Goal: Information Seeking & Learning: Learn about a topic

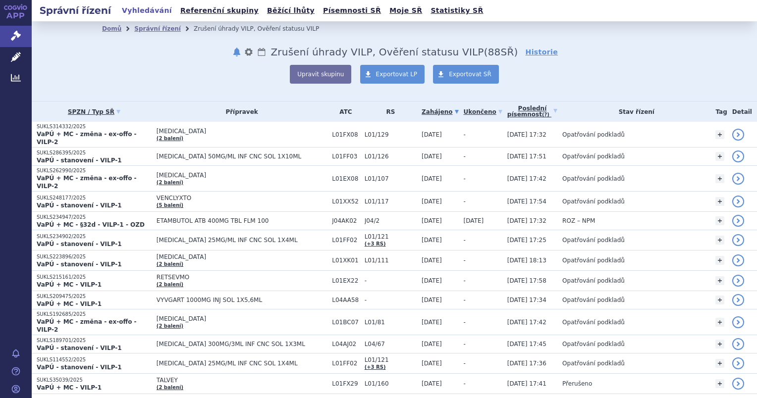
click at [180, 20] on ul "Vyhledávání Referenční skupiny Běžící lhůty Písemnosti SŘ Moje SŘ Statistiky SŘ" at bounding box center [303, 10] width 368 height 21
click at [164, 29] on link "Správní řízení" at bounding box center [157, 28] width 47 height 7
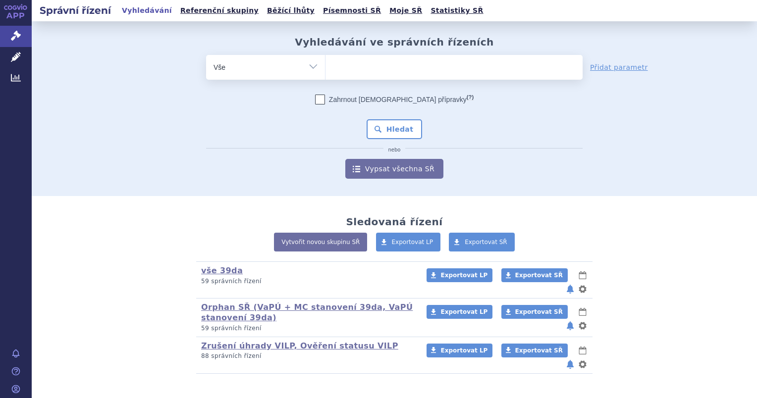
click at [361, 68] on ul at bounding box center [454, 65] width 257 height 21
click at [326, 68] on select at bounding box center [325, 67] width 0 height 25
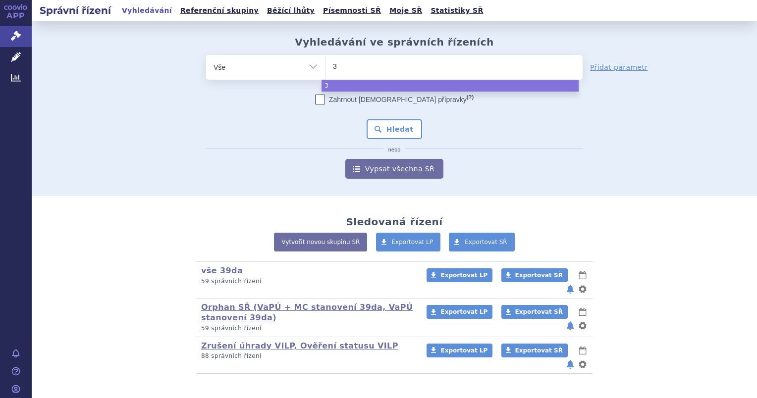
type input "39"
type input "39d"
type input "39da"
select select "39da"
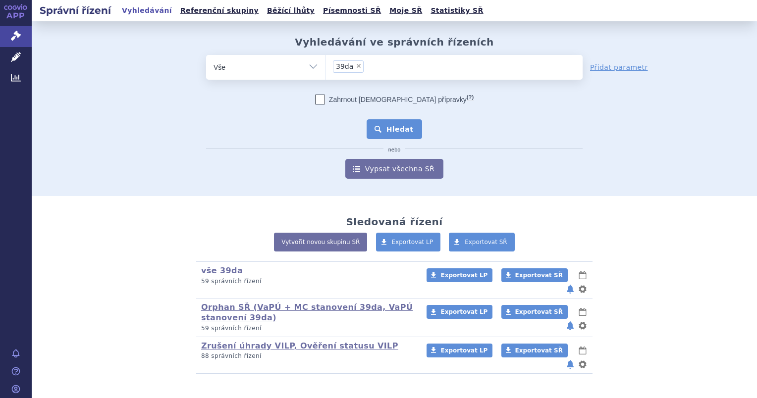
click at [387, 130] on button "Hledat" at bounding box center [395, 129] width 56 height 20
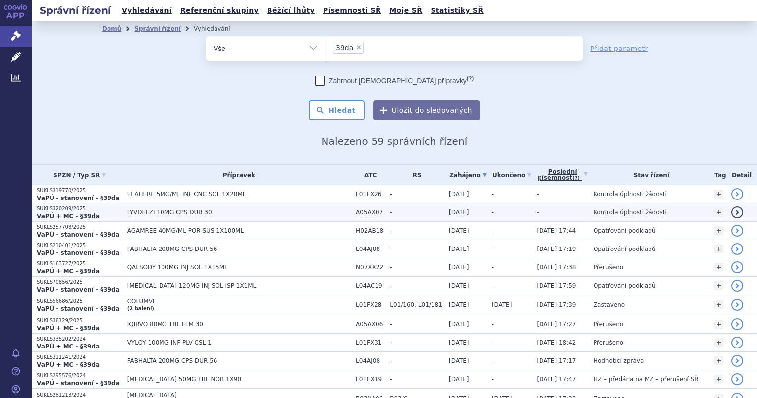
click at [187, 212] on span "LYVDELZI 10MG CPS DUR 30" at bounding box center [239, 212] width 224 height 7
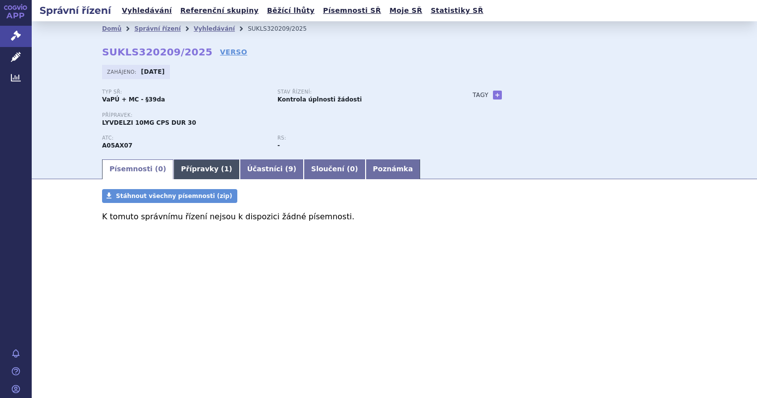
click at [201, 169] on link "Přípravky ( 1 )" at bounding box center [206, 170] width 66 height 20
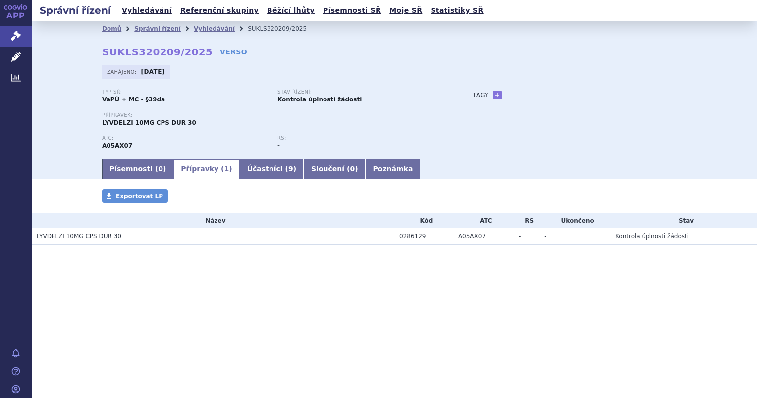
click at [80, 235] on link "LYVDELZI 10MG CPS DUR 30" at bounding box center [79, 236] width 85 height 7
click at [67, 237] on link "LYVDELZI 10MG CPS DUR 30" at bounding box center [79, 236] width 85 height 7
click at [245, 174] on link "Účastníci ( 9 )" at bounding box center [272, 170] width 64 height 20
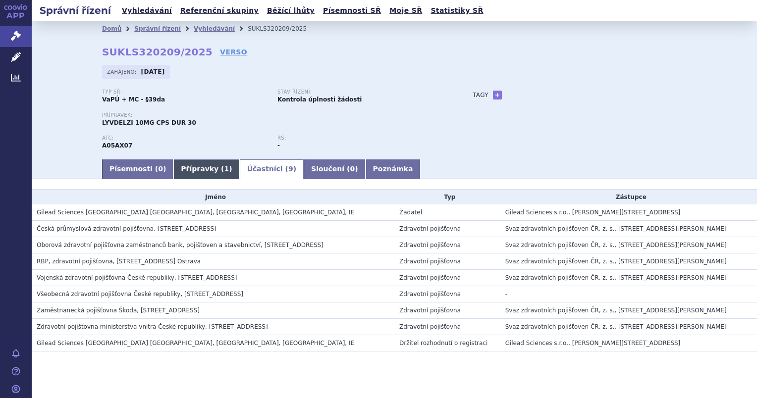
click at [187, 173] on link "Přípravky ( 1 )" at bounding box center [206, 170] width 66 height 20
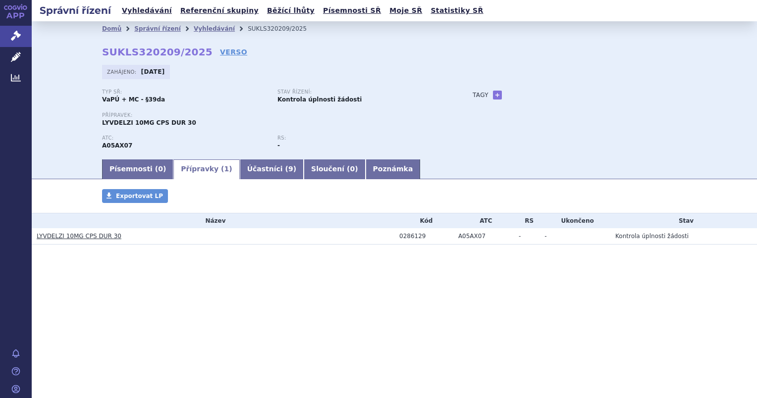
click at [74, 235] on link "LYVDELZI 10MG CPS DUR 30" at bounding box center [79, 236] width 85 height 7
click at [104, 238] on link "LYVDELZI 10MG CPS DUR 30" at bounding box center [79, 236] width 85 height 7
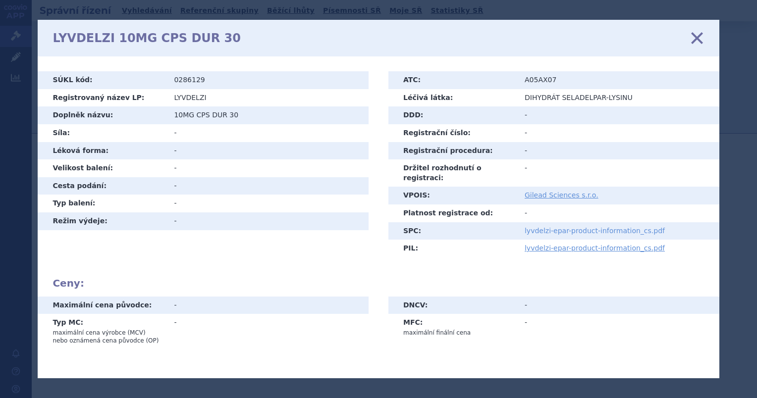
click at [559, 227] on link "lyvdelzi-epar-product-information_cs.pdf" at bounding box center [595, 231] width 140 height 8
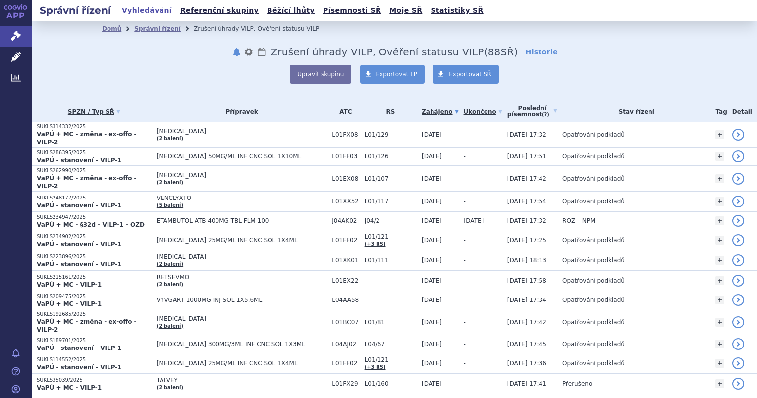
click at [146, 8] on link "Vyhledávání" at bounding box center [147, 10] width 56 height 13
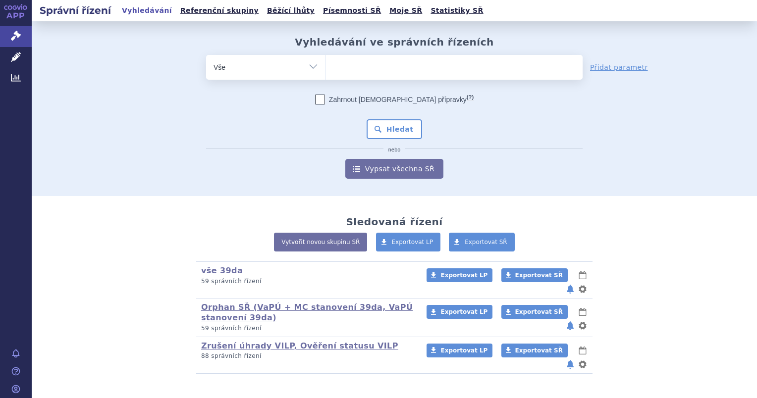
click at [366, 60] on ul at bounding box center [454, 65] width 257 height 21
click at [326, 60] on select at bounding box center [325, 67] width 0 height 25
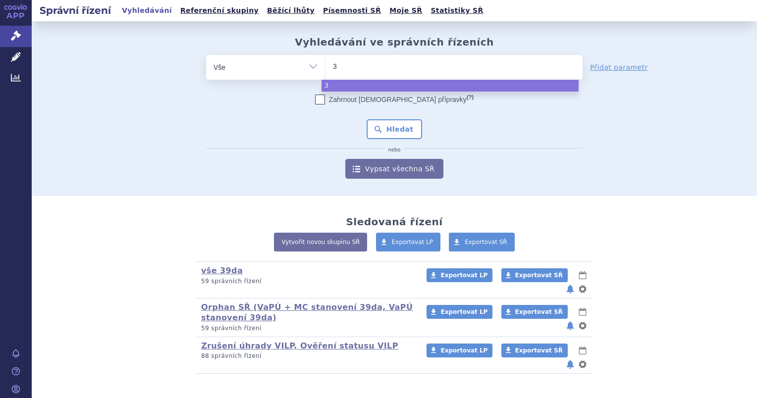
type input "39"
type input "39d"
type input "39da"
select select "39da"
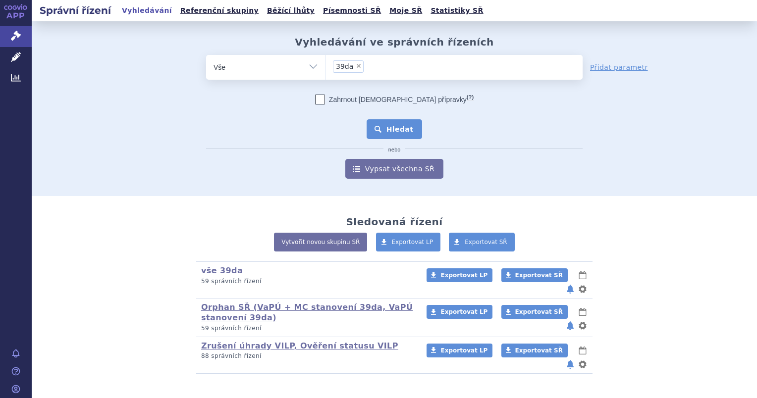
click at [377, 131] on button "Hledat" at bounding box center [395, 129] width 56 height 20
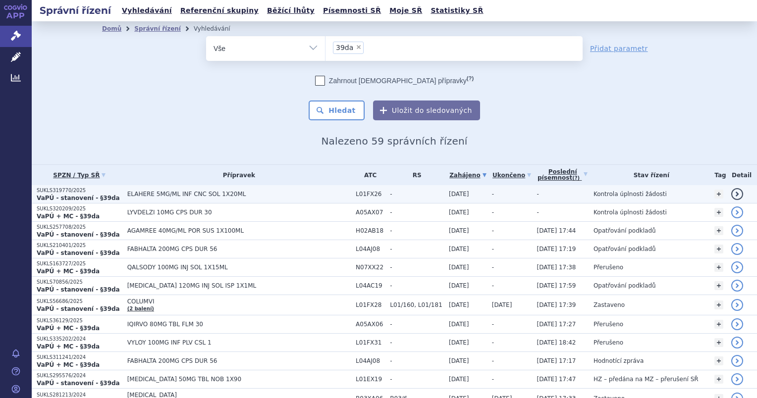
click at [167, 192] on span "ELAHERE 5MG/ML INF CNC SOL 1X20ML" at bounding box center [239, 194] width 224 height 7
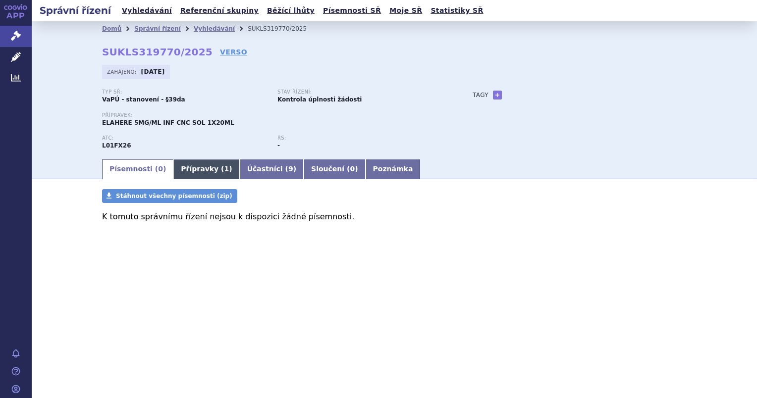
click at [186, 171] on link "Přípravky ( 1 )" at bounding box center [206, 170] width 66 height 20
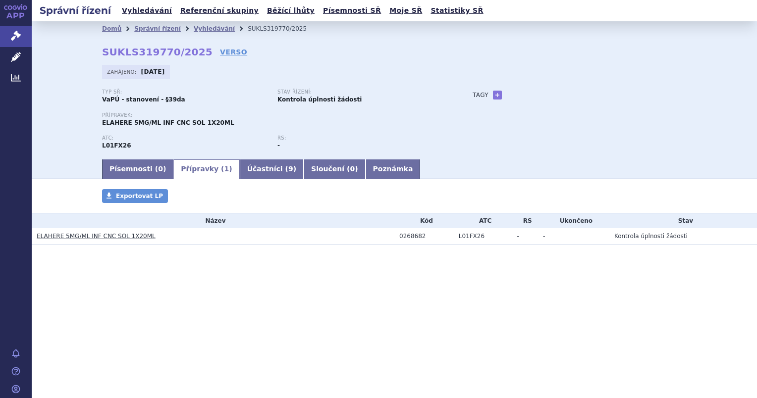
click at [106, 238] on link "ELAHERE 5MG/ML INF CNC SOL 1X20ML" at bounding box center [96, 236] width 119 height 7
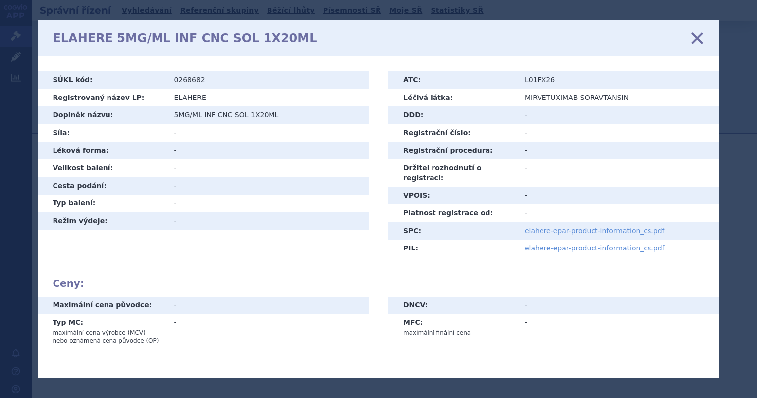
click at [560, 227] on link "elahere-epar-product-information_cs.pdf" at bounding box center [595, 231] width 140 height 8
click at [698, 38] on icon at bounding box center [696, 38] width 21 height 21
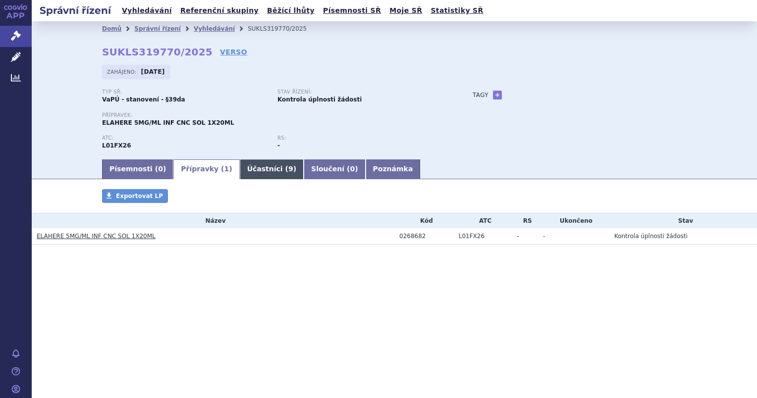
click at [244, 168] on link "Účastníci ( 9 )" at bounding box center [272, 170] width 64 height 20
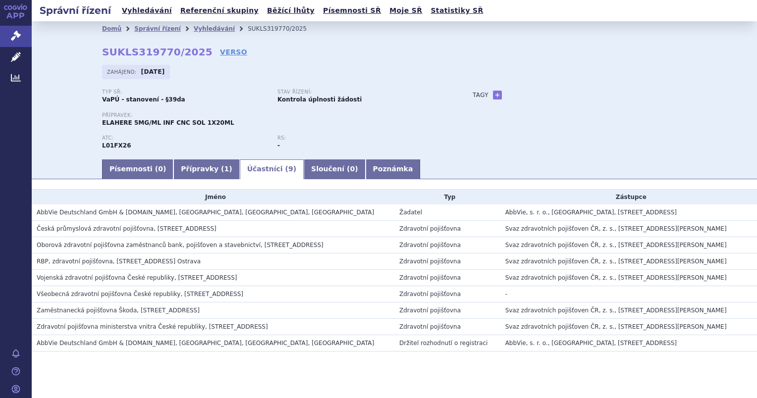
drag, startPoint x: 191, startPoint y: 53, endPoint x: 100, endPoint y: 54, distance: 91.2
click at [100, 54] on div "Domů Správní řízení Vyhledávání SUKLS319770/2025 SUKLS319770/2025 VERSO Zahájen…" at bounding box center [394, 97] width 624 height 122
copy h2 "SUKLS319770/2025 VERSO"
drag, startPoint x: 215, startPoint y: 122, endPoint x: 99, endPoint y: 123, distance: 116.5
click at [102, 123] on div "Přípravek: ELAHERE 5MG/ML INF CNC SOL 1X20ML" at bounding box center [277, 120] width 351 height 15
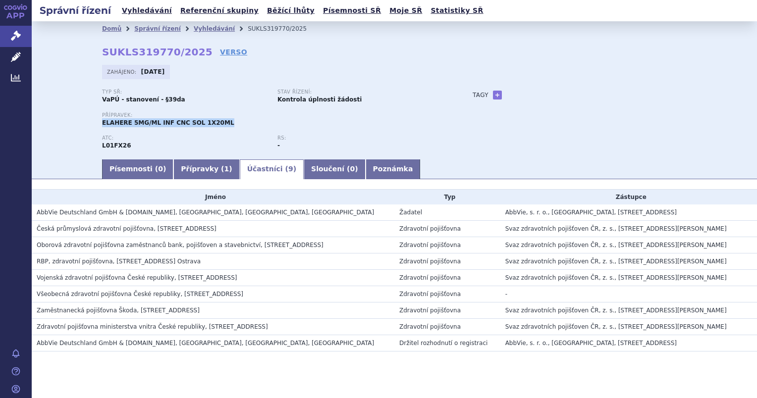
copy span "ELAHERE 5MG/ML INF CNC SOL 1X20ML"
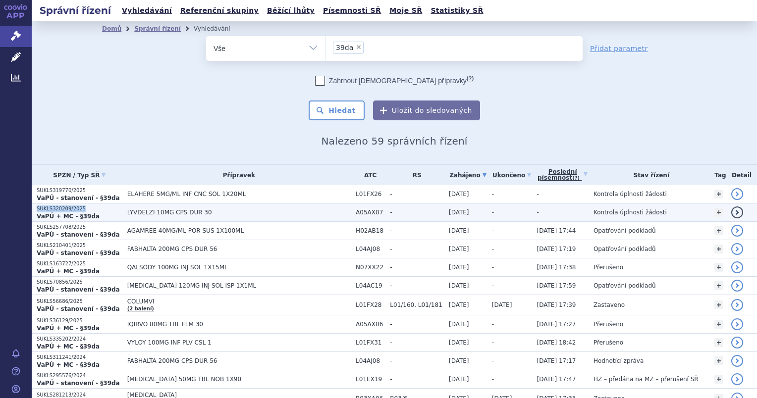
drag, startPoint x: 81, startPoint y: 208, endPoint x: 37, endPoint y: 209, distance: 43.6
click at [37, 209] on p "SUKLS320209/2025" at bounding box center [80, 209] width 86 height 7
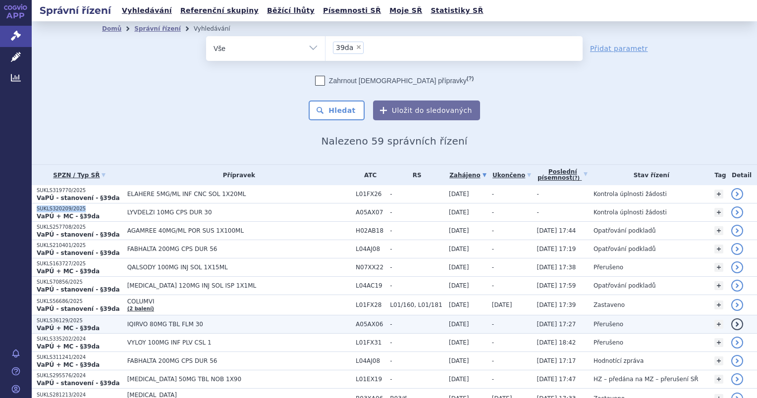
copy p "SUKLS320209/2025"
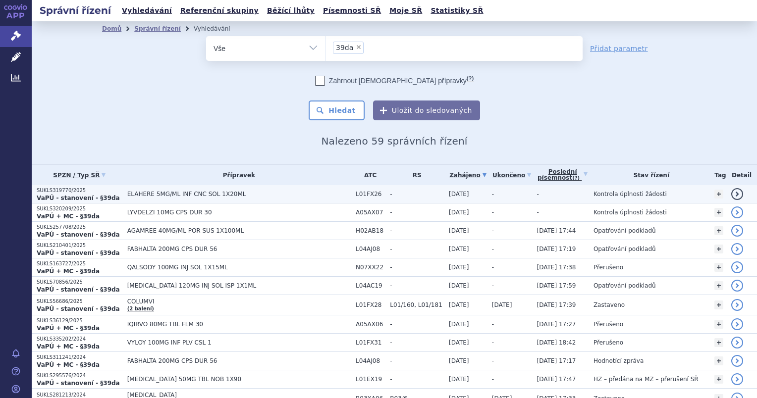
click at [137, 194] on span "ELAHERE 5MG/ML INF CNC SOL 1X20ML" at bounding box center [239, 194] width 224 height 7
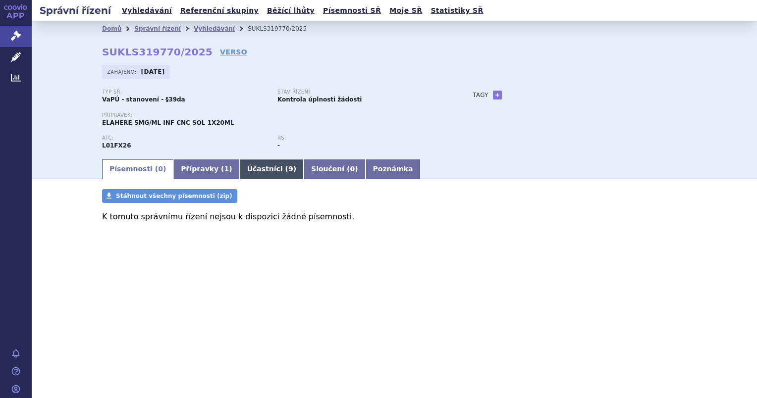
click at [255, 176] on link "Účastníci ( 9 )" at bounding box center [272, 170] width 64 height 20
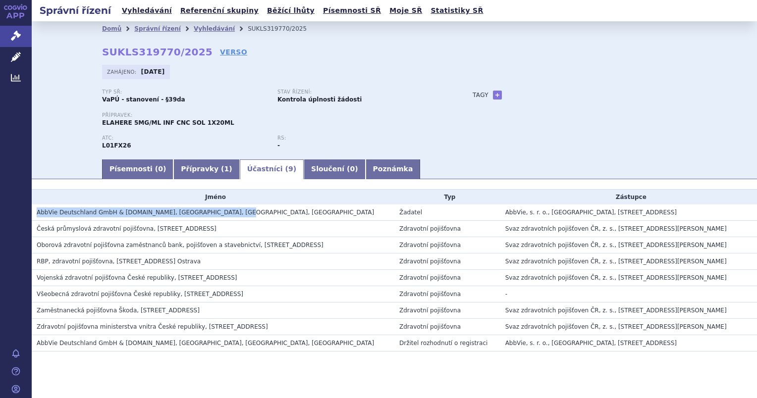
drag, startPoint x: 37, startPoint y: 212, endPoint x: 230, endPoint y: 218, distance: 192.9
click at [230, 218] on h3 "AbbVie Deutschland GmbH & [DOMAIN_NAME], [GEOGRAPHIC_DATA], [GEOGRAPHIC_DATA], …" at bounding box center [216, 213] width 358 height 10
copy span "AbbVie Deutschland GmbH & [DOMAIN_NAME], [GEOGRAPHIC_DATA], [GEOGRAPHIC_DATA], …"
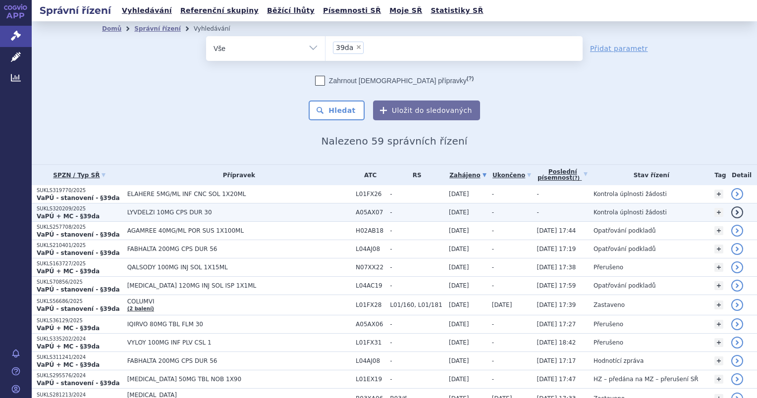
click at [167, 213] on span "LYVDELZI 10MG CPS DUR 30" at bounding box center [239, 212] width 224 height 7
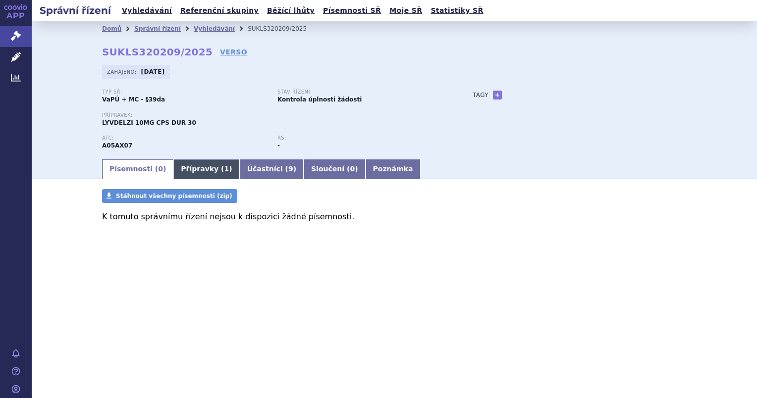
click at [188, 171] on link "Přípravky ( 1 )" at bounding box center [206, 170] width 66 height 20
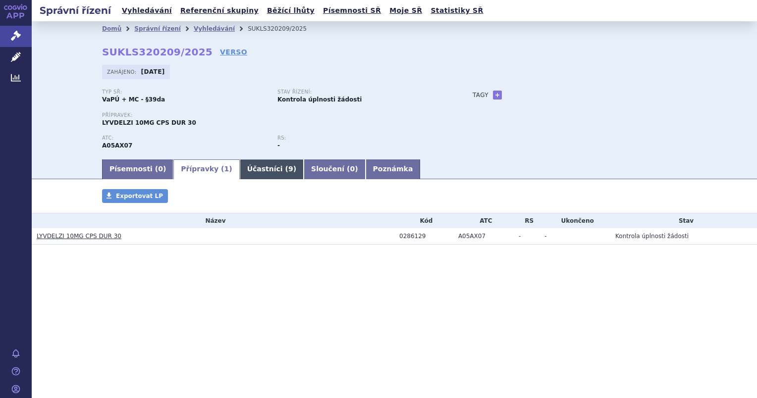
click at [240, 176] on link "Účastníci ( 9 )" at bounding box center [272, 170] width 64 height 20
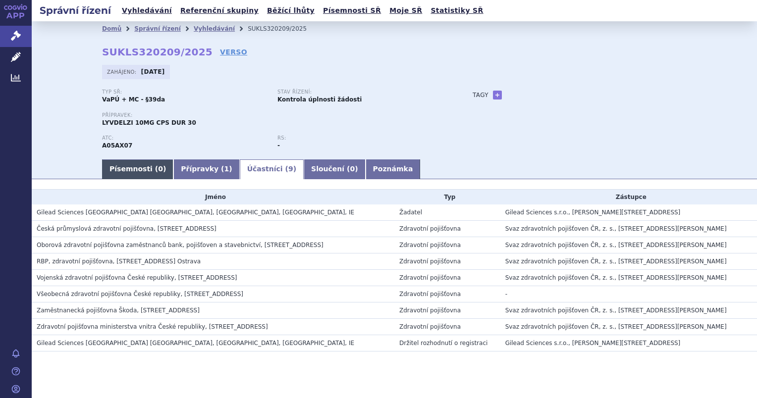
click at [136, 175] on link "Písemnosti ( 0 )" at bounding box center [137, 170] width 71 height 20
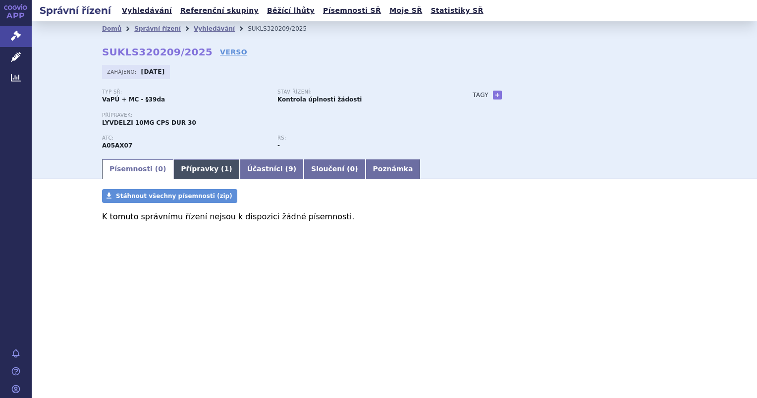
click at [197, 166] on link "Přípravky ( 1 )" at bounding box center [206, 170] width 66 height 20
